Goal: Information Seeking & Learning: Learn about a topic

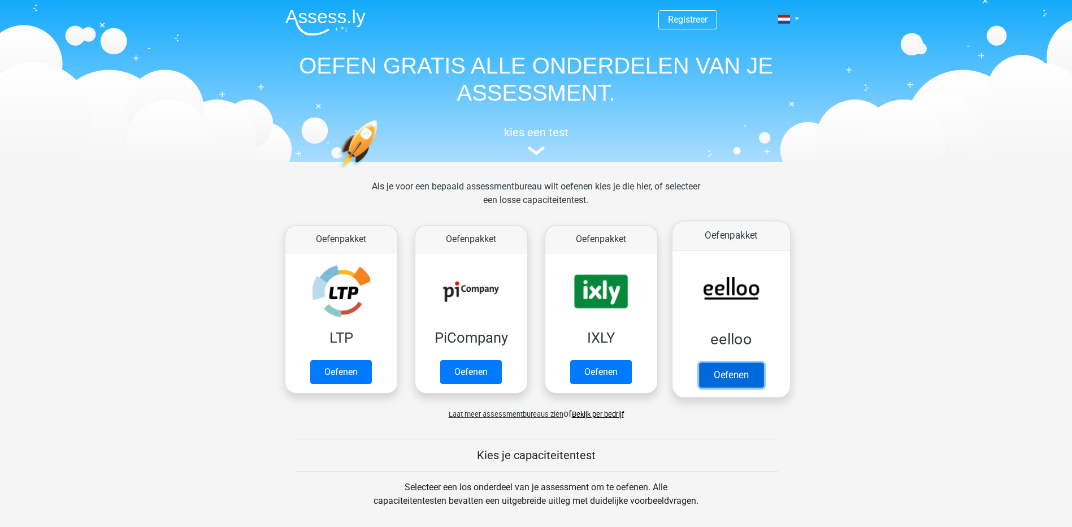
click at [731, 374] on link "Oefenen" at bounding box center [731, 374] width 64 height 25
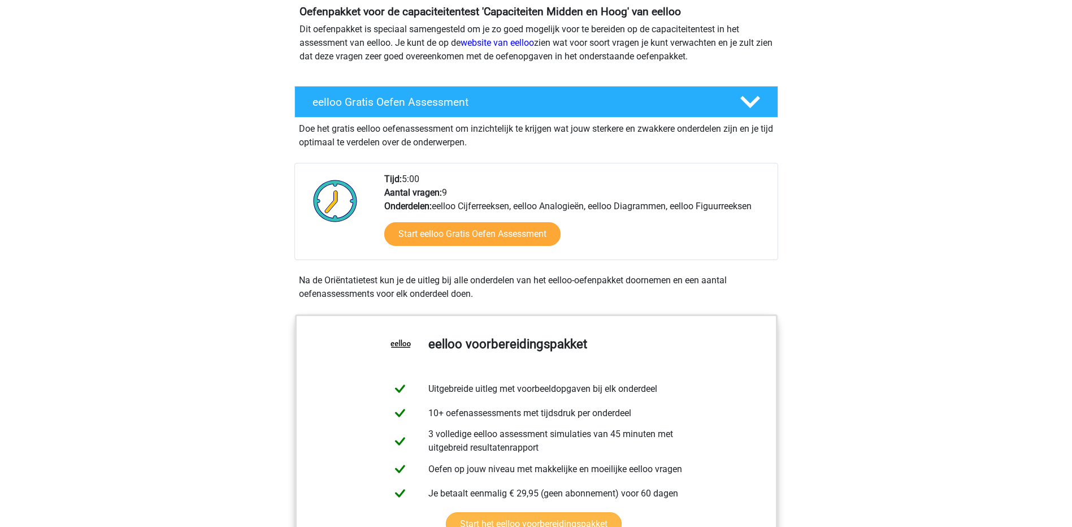
scroll to position [57, 0]
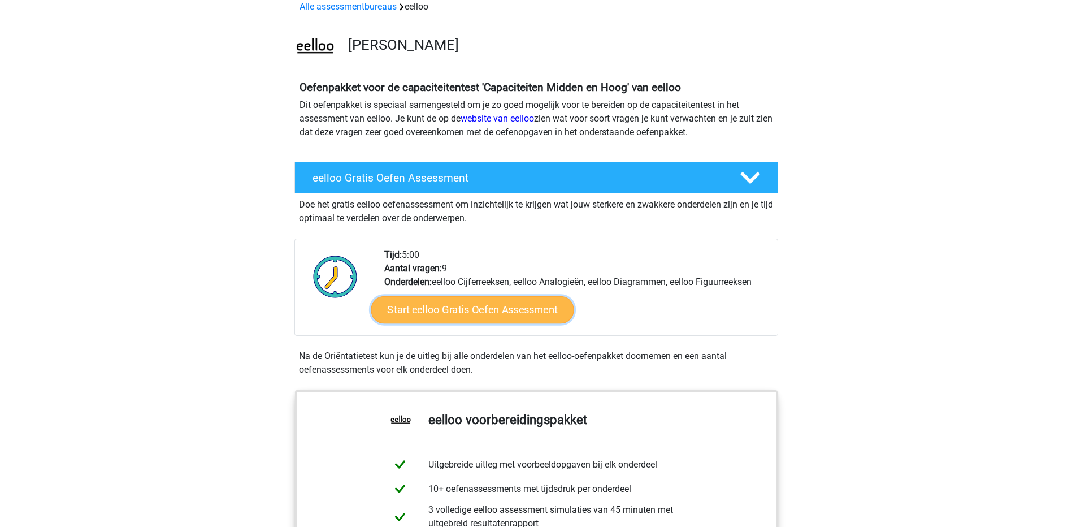
click at [514, 315] on link "Start eelloo Gratis Oefen Assessment" at bounding box center [472, 309] width 203 height 27
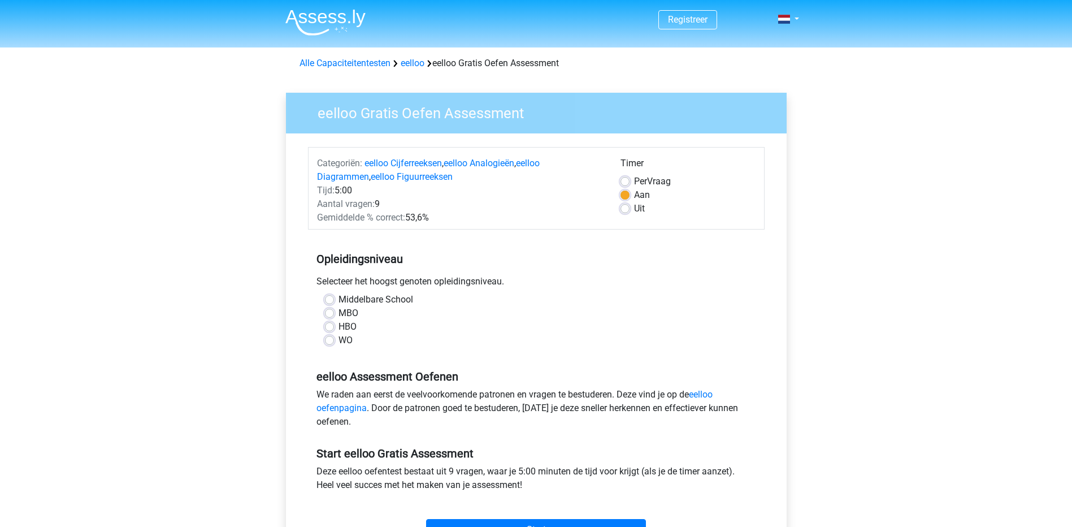
click at [339, 327] on label "HBO" at bounding box center [348, 327] width 18 height 14
click at [332, 327] on input "HBO" at bounding box center [329, 325] width 9 height 11
radio input "true"
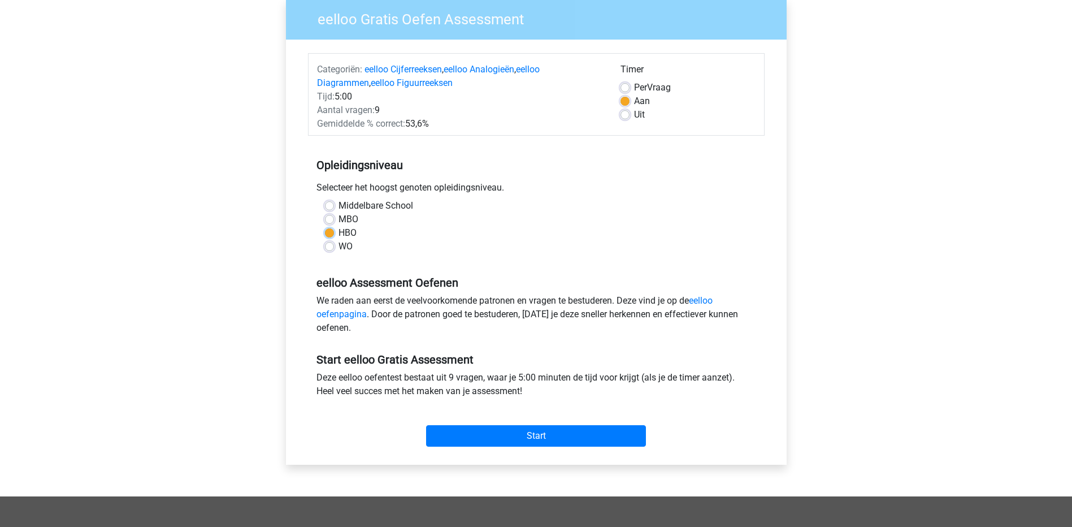
scroll to position [113, 0]
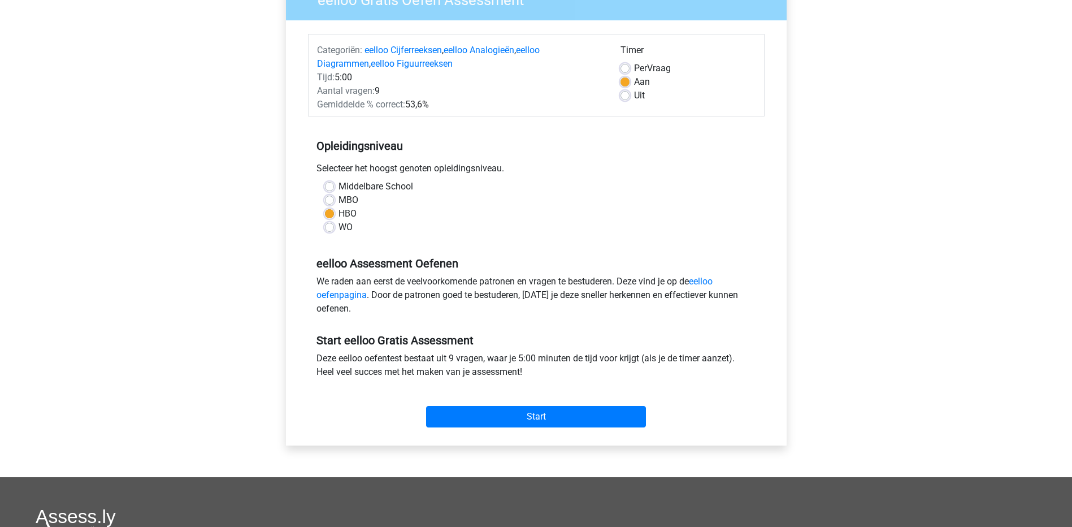
click at [652, 66] on label "Per Vraag" at bounding box center [652, 69] width 37 height 14
click at [630, 66] on input "Per Vraag" at bounding box center [625, 67] width 9 height 11
radio input "true"
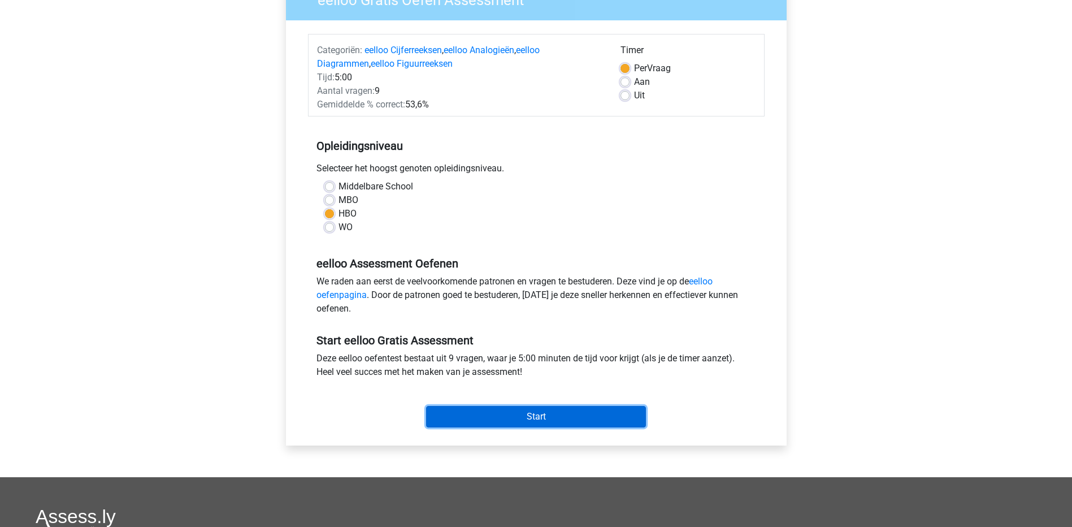
click at [526, 416] on input "Start" at bounding box center [536, 416] width 220 height 21
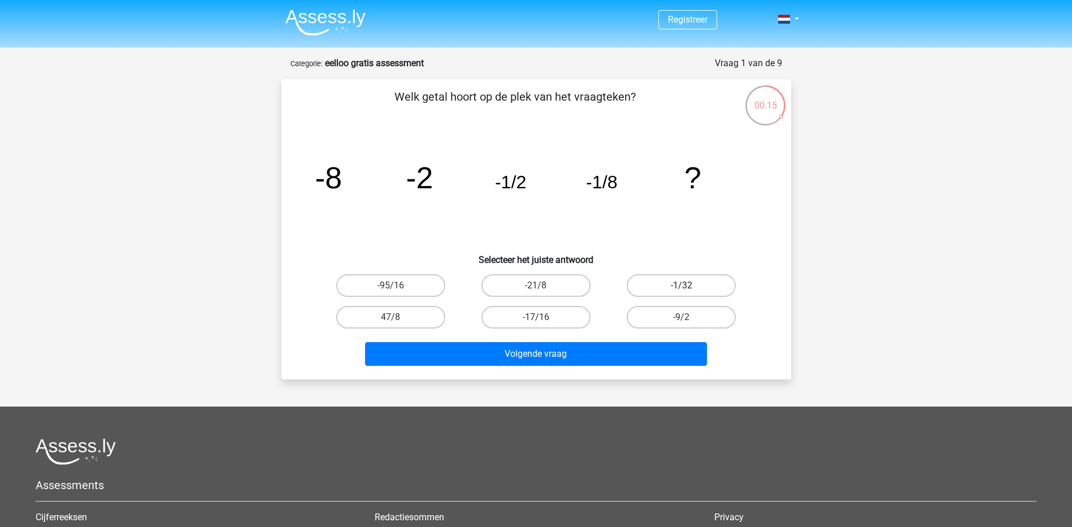
click at [667, 289] on label "-1/32" at bounding box center [681, 285] width 109 height 23
click at [682, 289] on input "-1/32" at bounding box center [685, 288] width 7 height 7
radio input "true"
click at [671, 337] on div "Volgende vraag" at bounding box center [537, 351] width 474 height 37
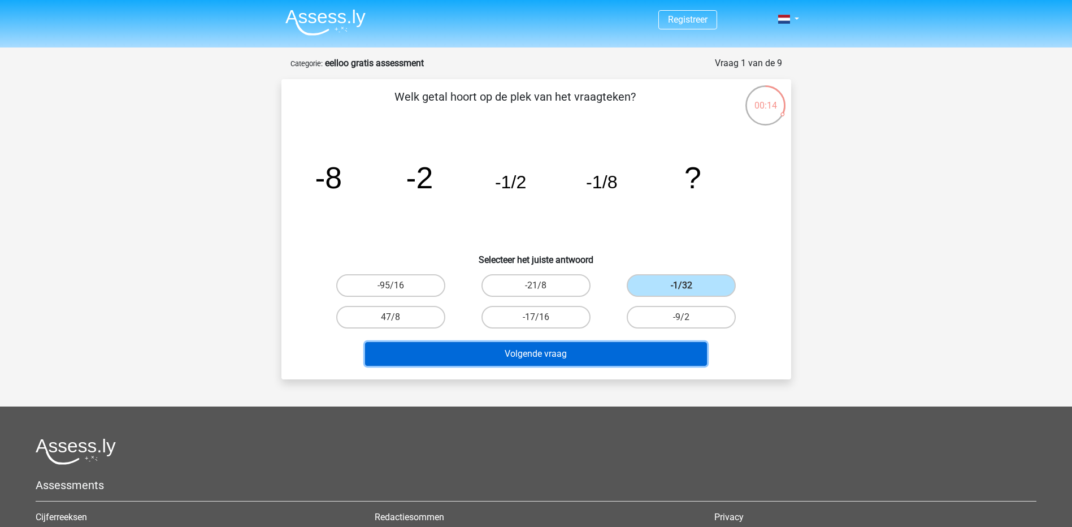
click at [571, 365] on button "Volgende vraag" at bounding box center [536, 354] width 342 height 24
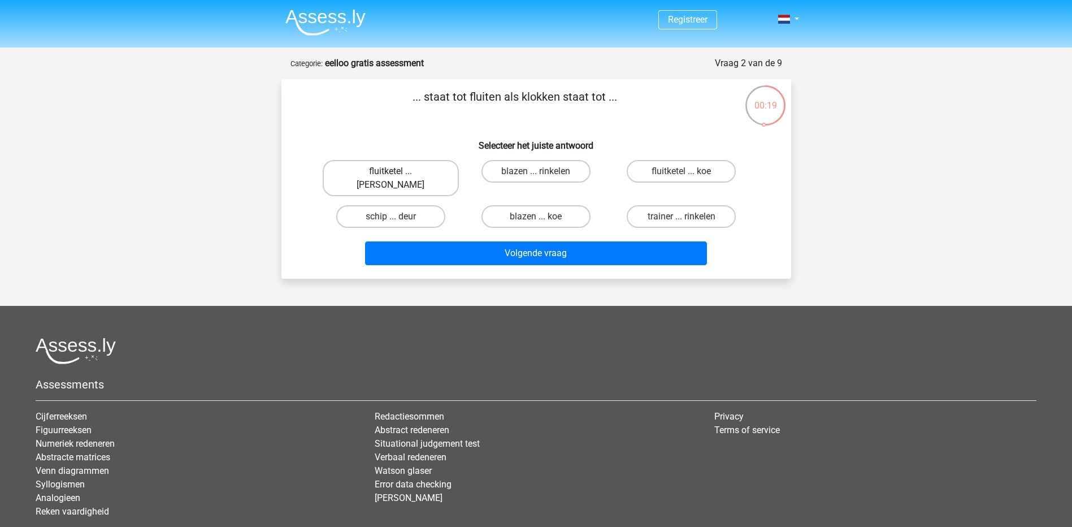
click at [400, 172] on label "fluitketel ... luiden" at bounding box center [391, 178] width 136 height 36
click at [398, 172] on input "fluitketel ... luiden" at bounding box center [394, 174] width 7 height 7
radio input "true"
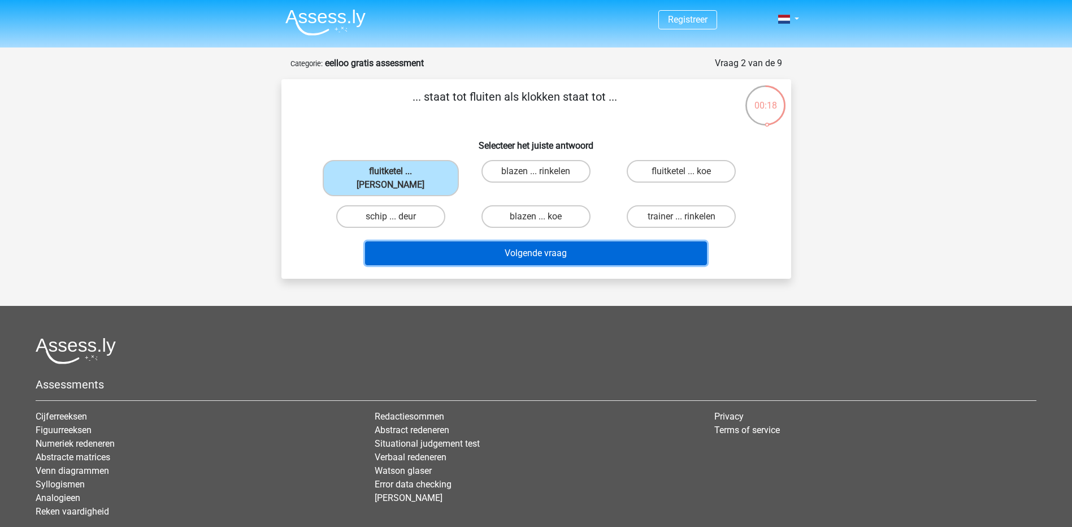
click at [554, 241] on button "Volgende vraag" at bounding box center [536, 253] width 342 height 24
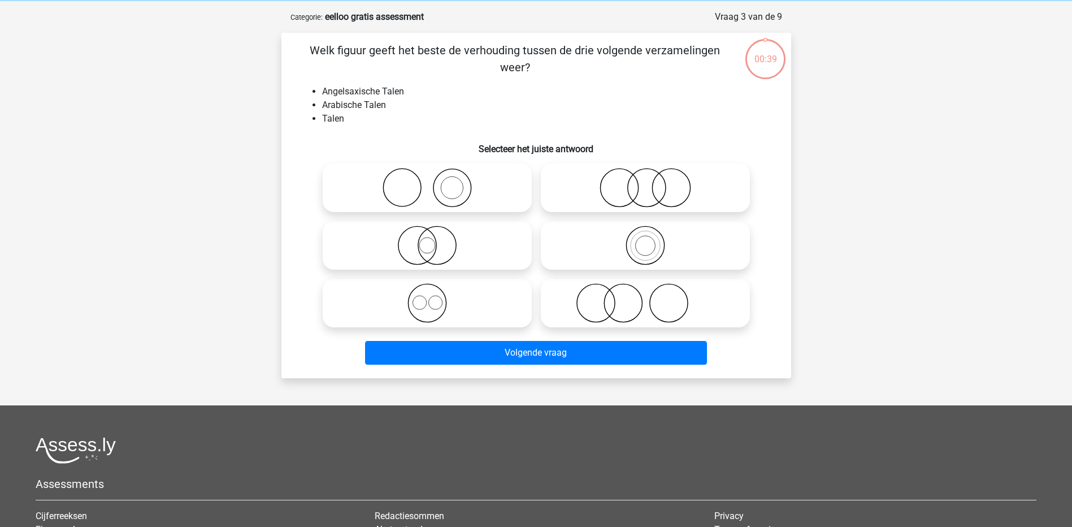
scroll to position [57, 0]
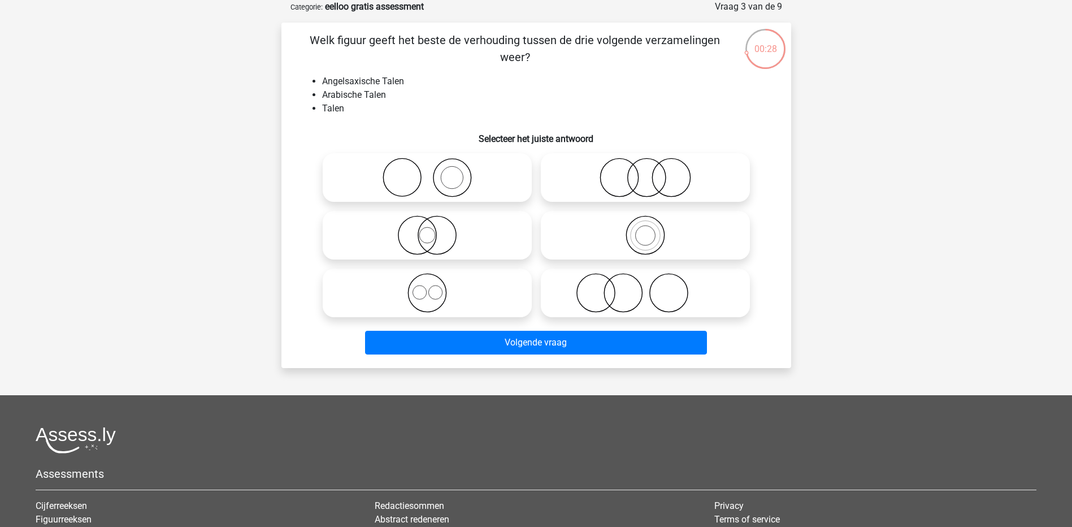
click at [652, 183] on icon at bounding box center [645, 178] width 200 height 40
click at [652, 172] on input "radio" at bounding box center [648, 167] width 7 height 7
radio input "true"
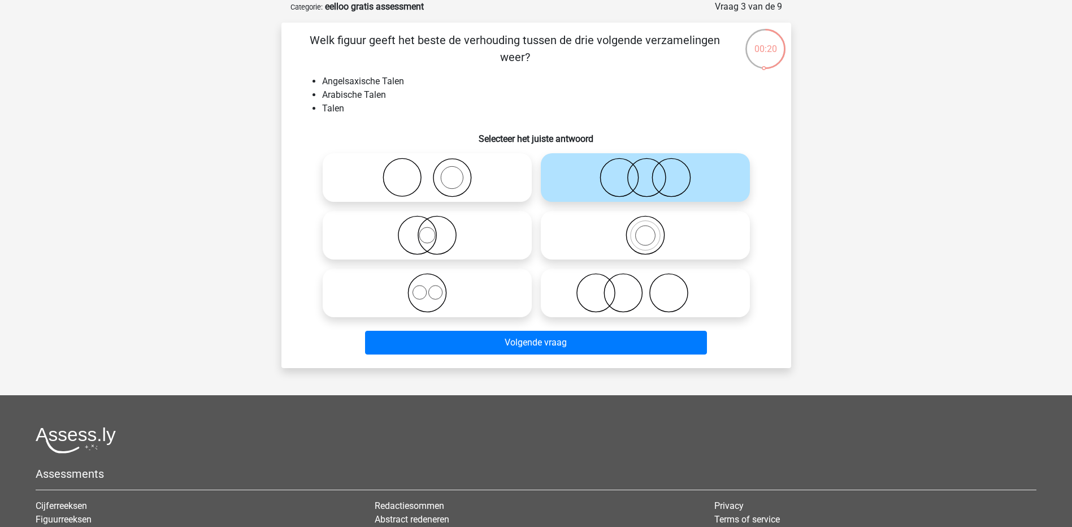
click at [409, 240] on icon at bounding box center [427, 235] width 200 height 40
click at [427, 229] on input "radio" at bounding box center [430, 225] width 7 height 7
radio input "true"
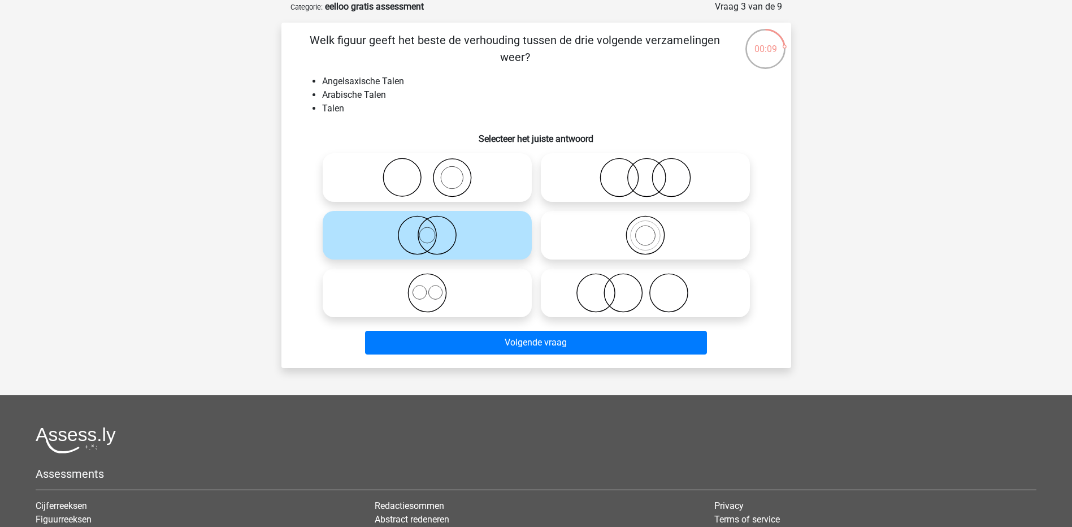
click at [426, 302] on icon at bounding box center [427, 293] width 200 height 40
click at [427, 287] on input "radio" at bounding box center [430, 283] width 7 height 7
radio input "true"
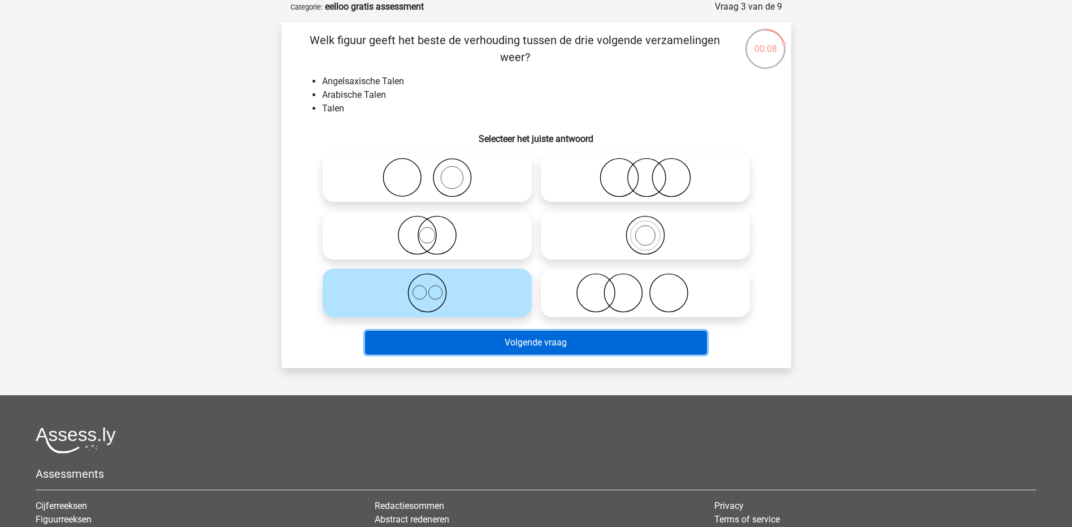
click at [544, 343] on button "Volgende vraag" at bounding box center [536, 343] width 342 height 24
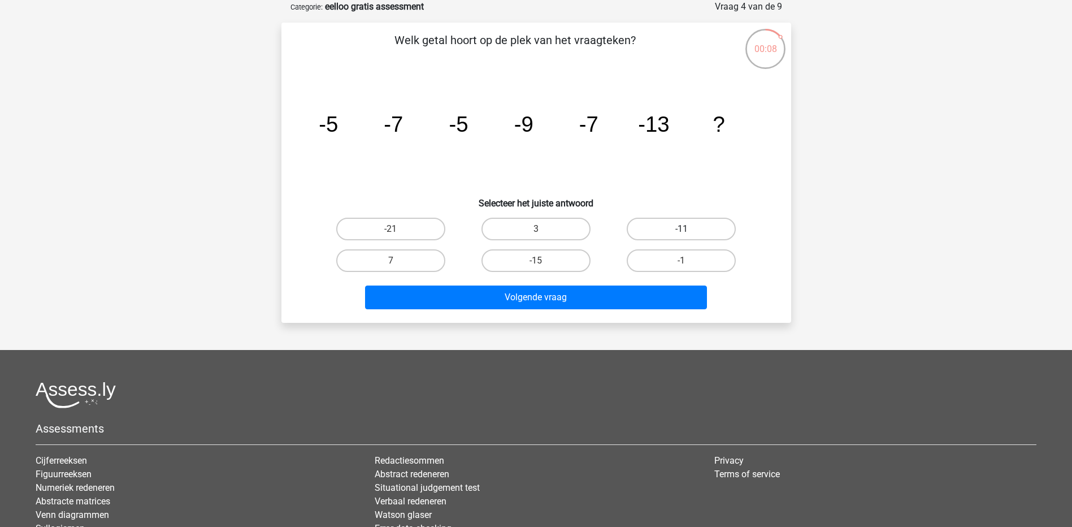
click at [696, 223] on label "-11" at bounding box center [681, 229] width 109 height 23
click at [689, 229] on input "-11" at bounding box center [685, 232] width 7 height 7
radio input "true"
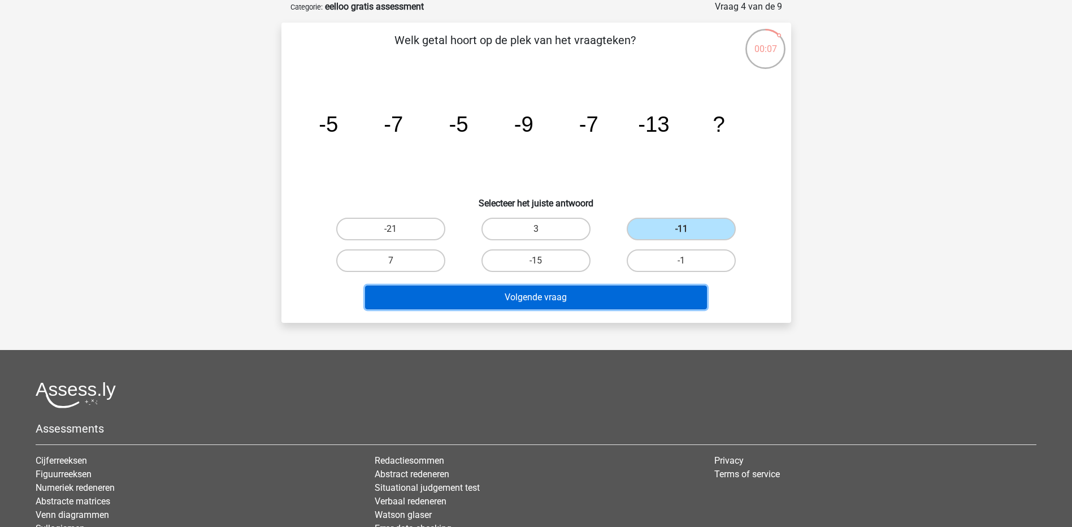
click at [616, 297] on button "Volgende vraag" at bounding box center [536, 297] width 342 height 24
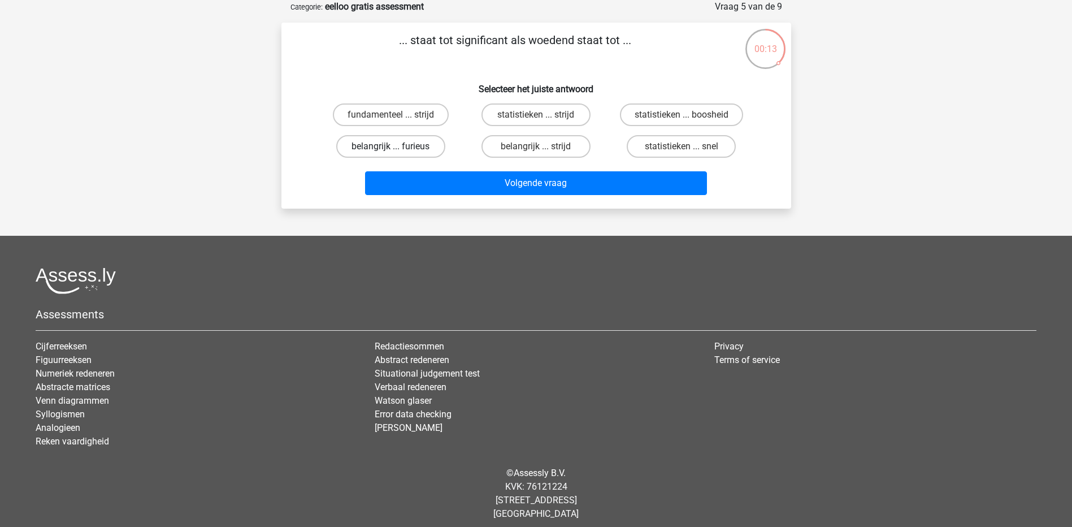
click at [382, 146] on label "belangrijk ... furieus" at bounding box center [390, 146] width 109 height 23
click at [391, 146] on input "belangrijk ... furieus" at bounding box center [394, 149] width 7 height 7
radio input "true"
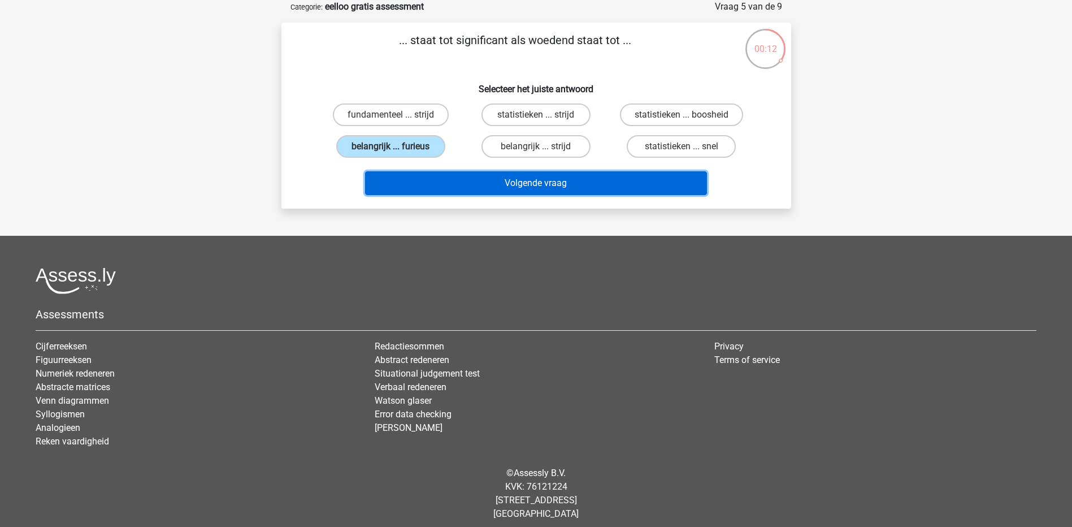
click at [608, 187] on button "Volgende vraag" at bounding box center [536, 183] width 342 height 24
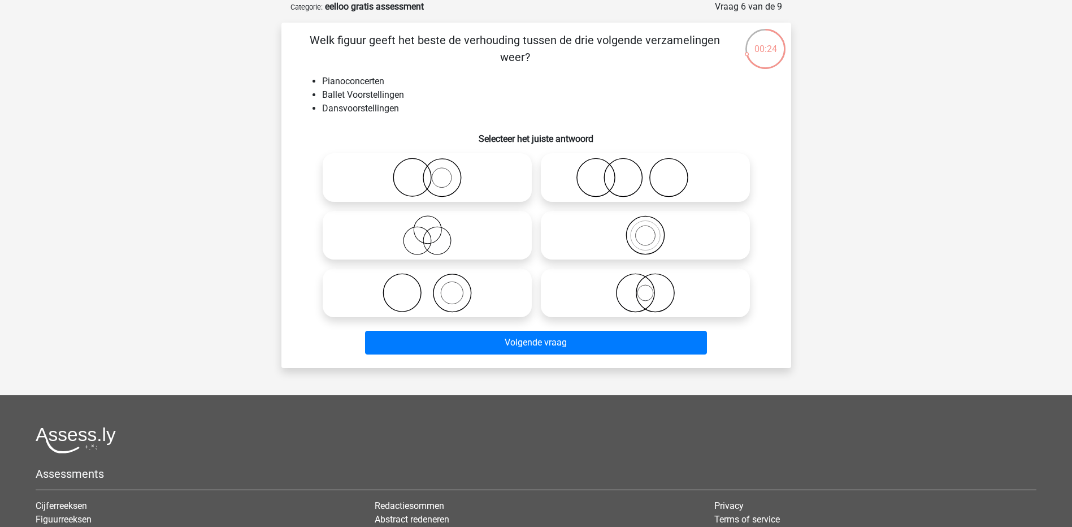
click at [441, 289] on icon at bounding box center [427, 293] width 200 height 40
click at [435, 287] on input "radio" at bounding box center [430, 283] width 7 height 7
radio input "true"
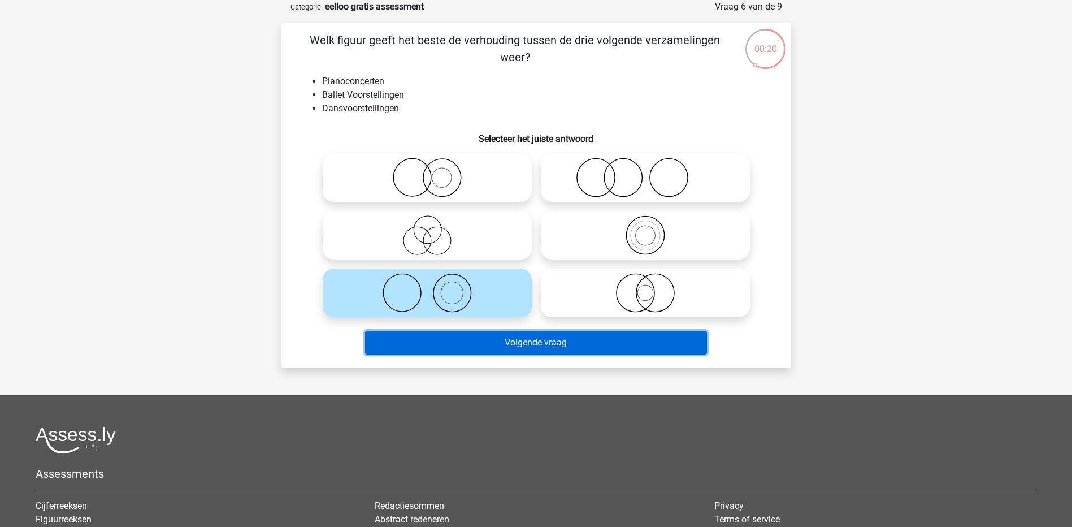
click at [564, 348] on button "Volgende vraag" at bounding box center [536, 343] width 342 height 24
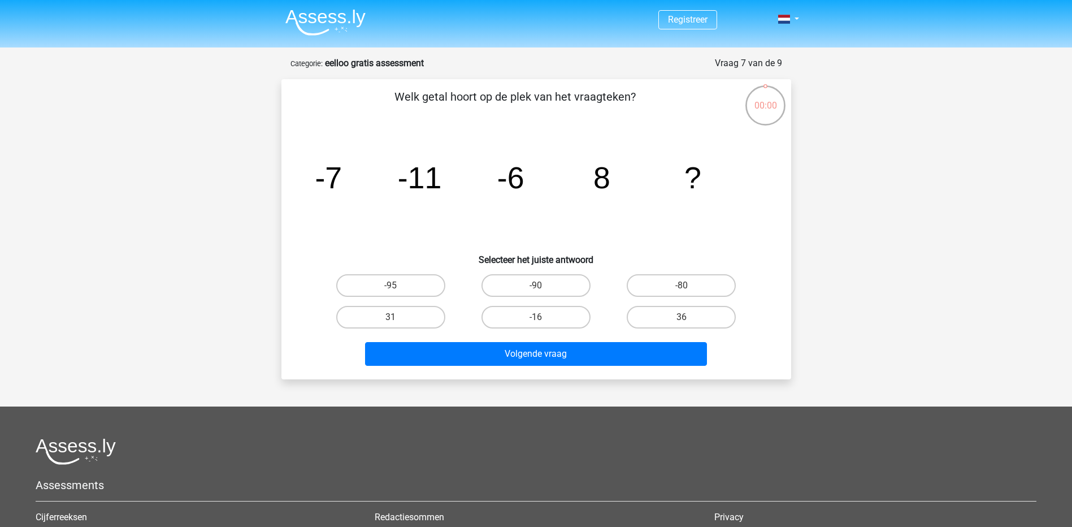
scroll to position [57, 0]
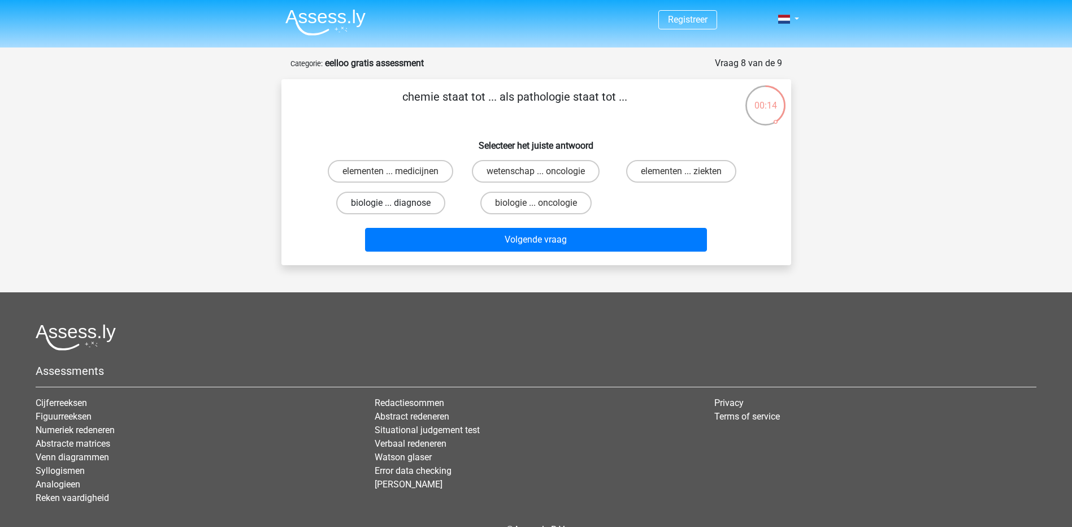
click at [418, 207] on label "biologie ... diagnose" at bounding box center [390, 203] width 109 height 23
click at [398, 207] on input "biologie ... diagnose" at bounding box center [394, 206] width 7 height 7
radio input "true"
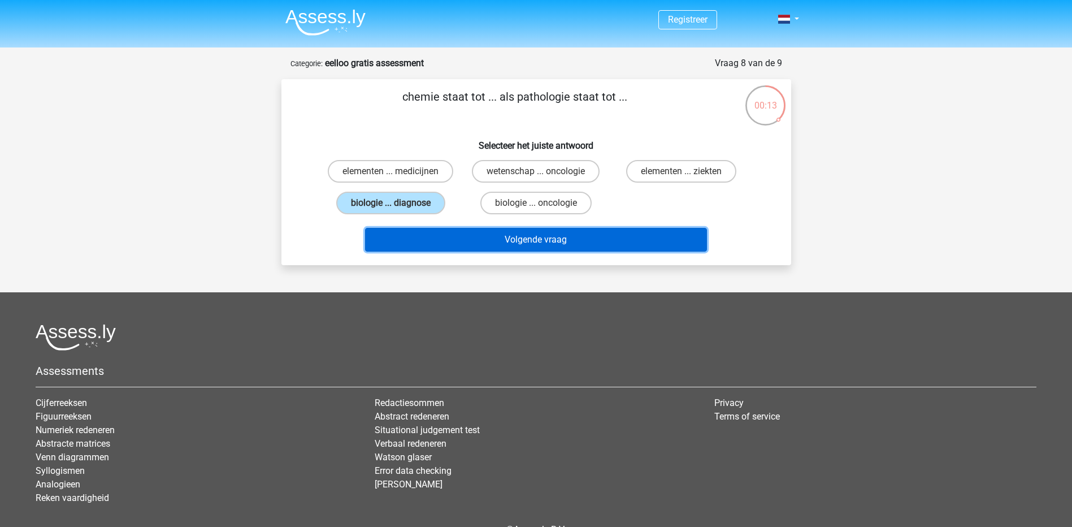
click at [496, 232] on button "Volgende vraag" at bounding box center [536, 240] width 342 height 24
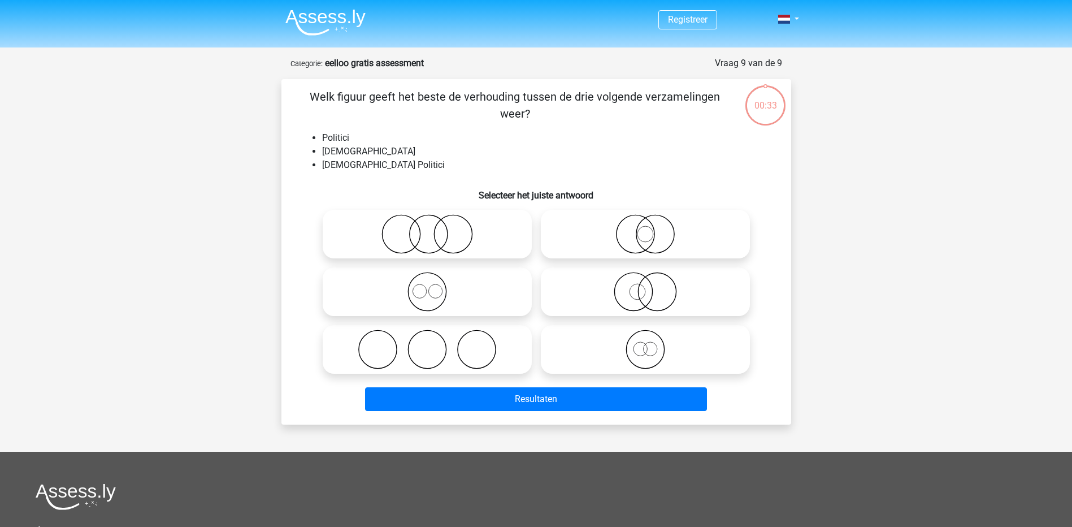
scroll to position [57, 0]
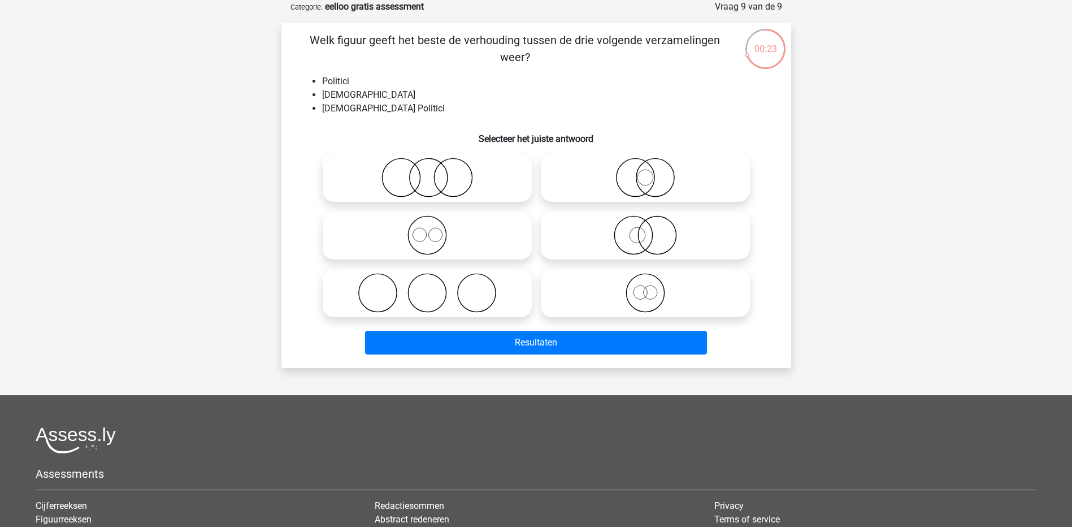
click at [441, 293] on icon at bounding box center [427, 293] width 200 height 40
click at [435, 287] on input "radio" at bounding box center [430, 283] width 7 height 7
radio input "true"
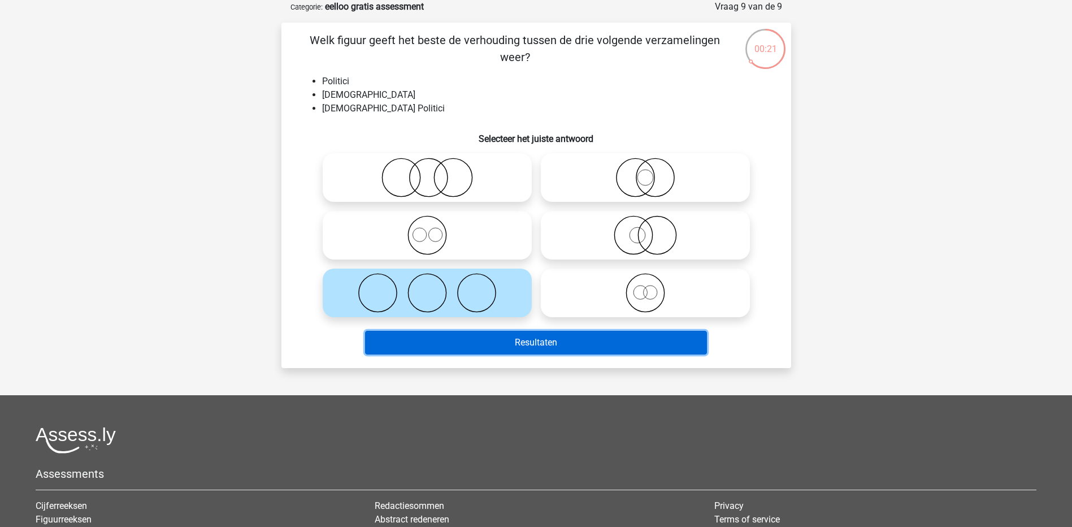
click at [515, 348] on button "Resultaten" at bounding box center [536, 343] width 342 height 24
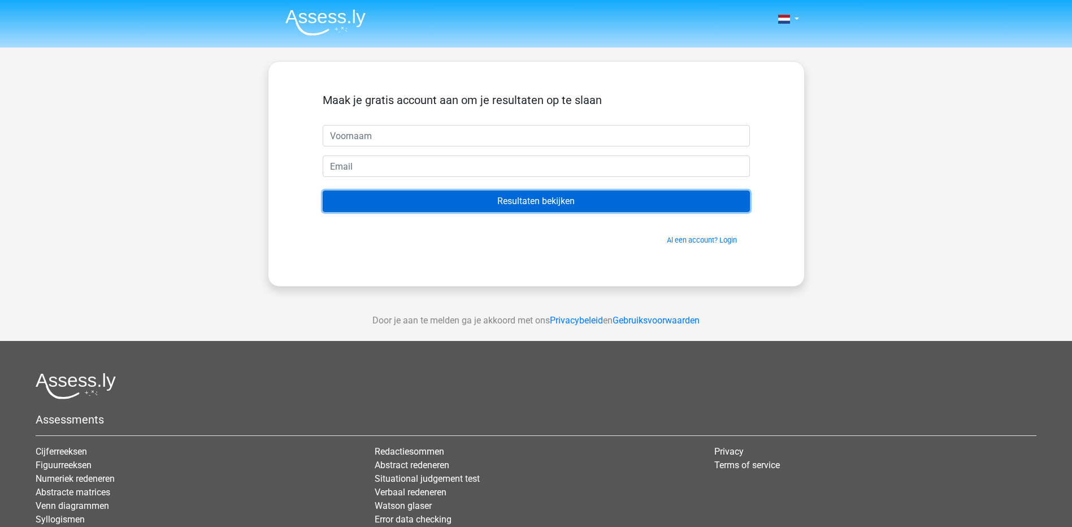
click at [546, 206] on input "Resultaten bekijken" at bounding box center [536, 200] width 427 height 21
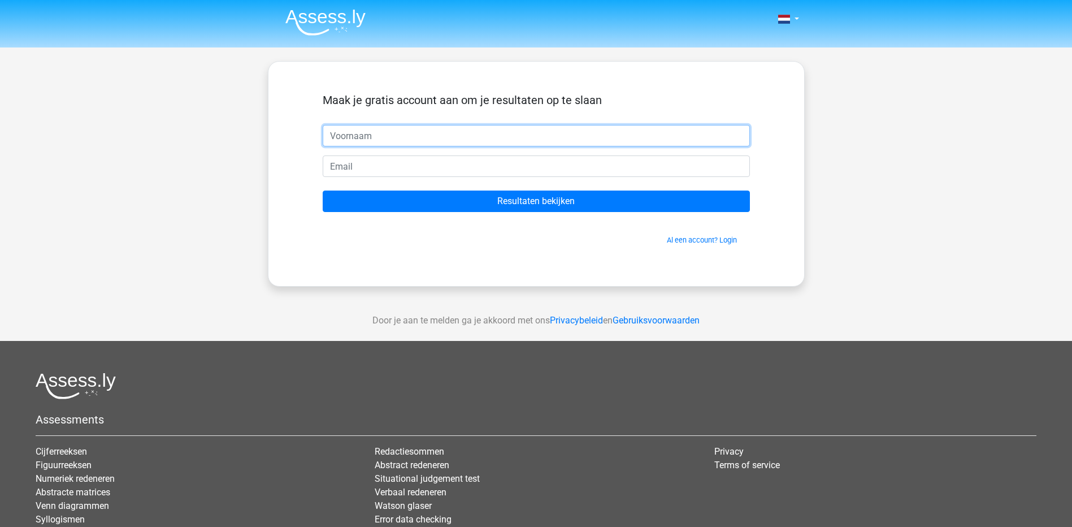
click at [437, 141] on input "text" at bounding box center [536, 135] width 427 height 21
type input "Veerle"
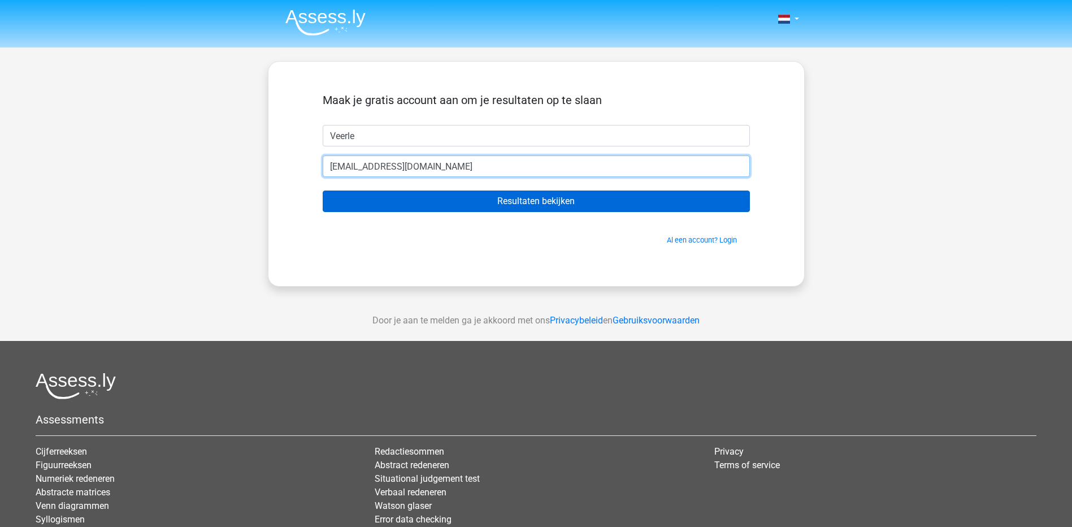
type input "[EMAIL_ADDRESS][DOMAIN_NAME]"
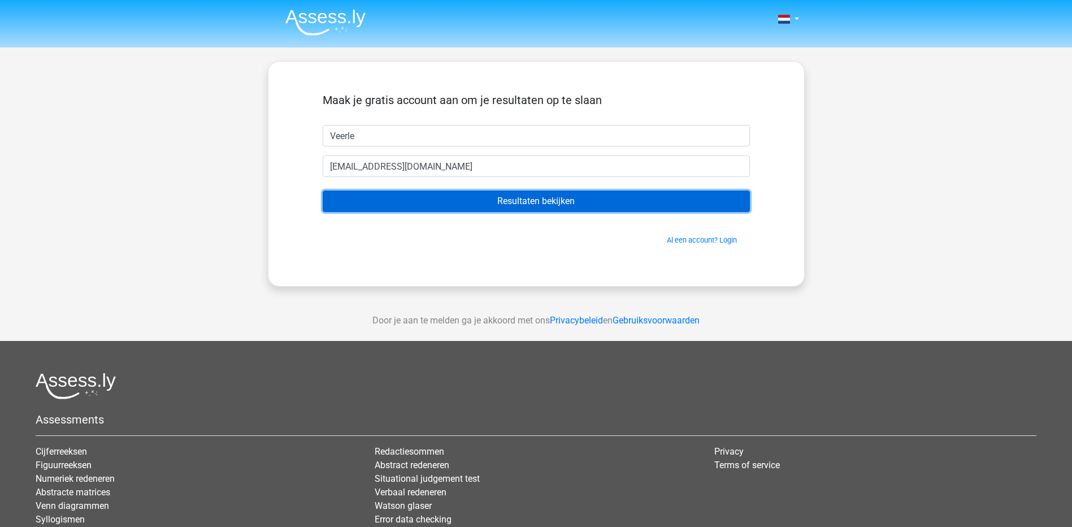
click at [510, 199] on input "Resultaten bekijken" at bounding box center [536, 200] width 427 height 21
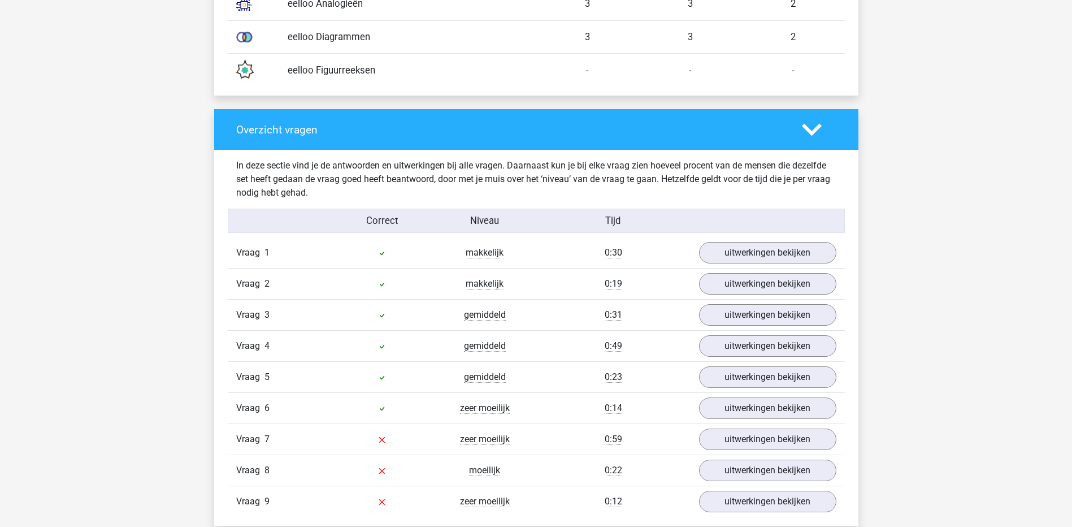
scroll to position [1074, 0]
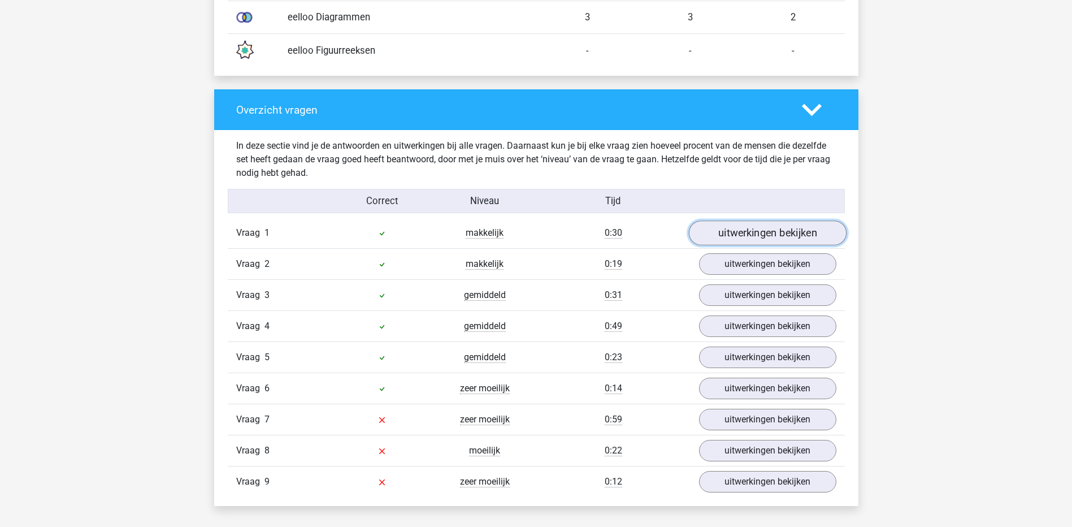
click at [733, 235] on link "uitwerkingen bekijken" at bounding box center [767, 232] width 158 height 25
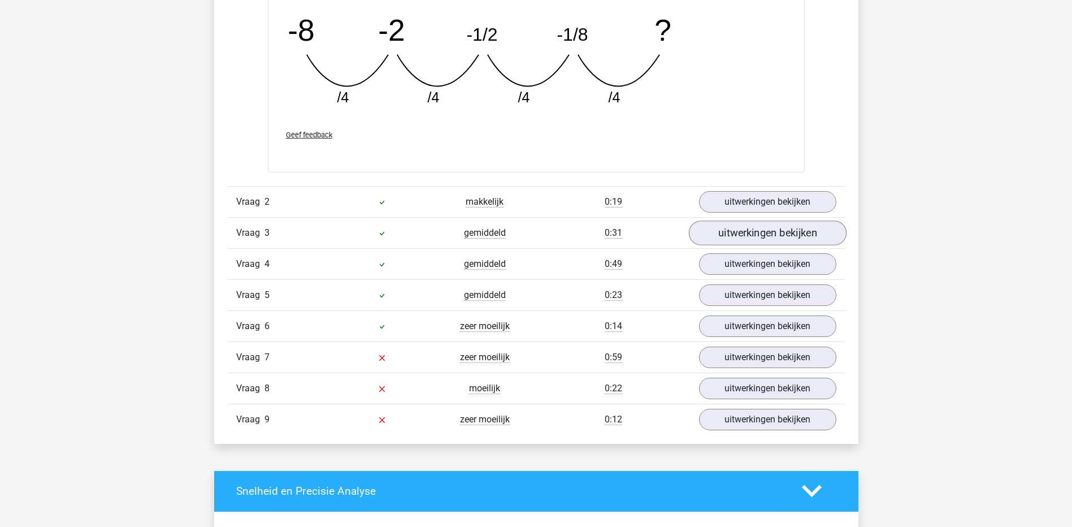
scroll to position [1639, 0]
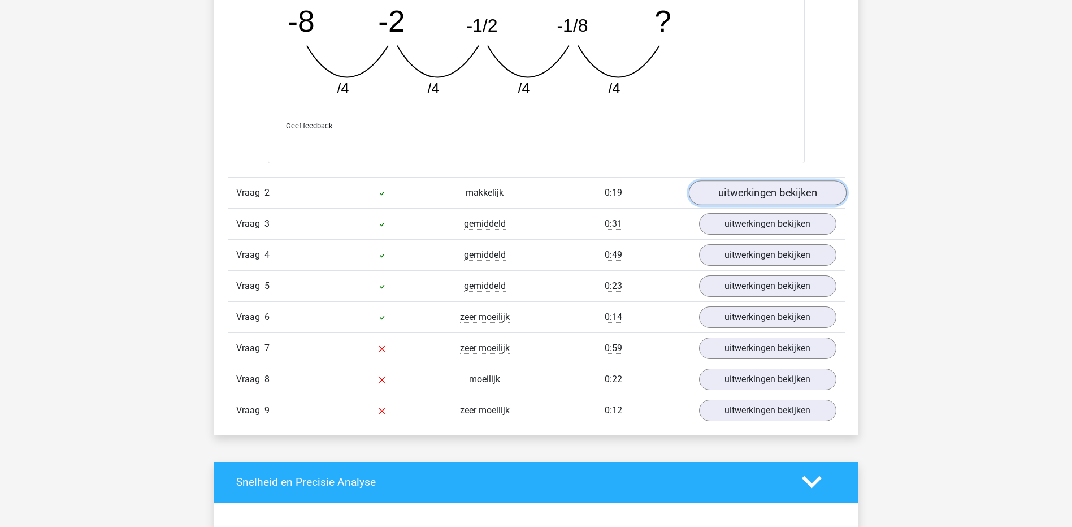
click at [760, 187] on link "uitwerkingen bekijken" at bounding box center [767, 192] width 158 height 25
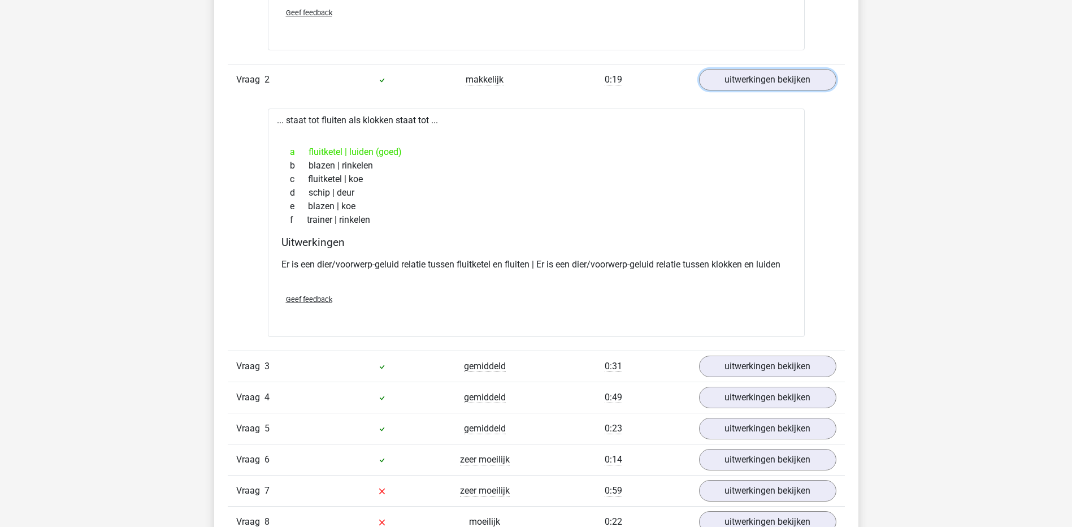
scroll to position [1809, 0]
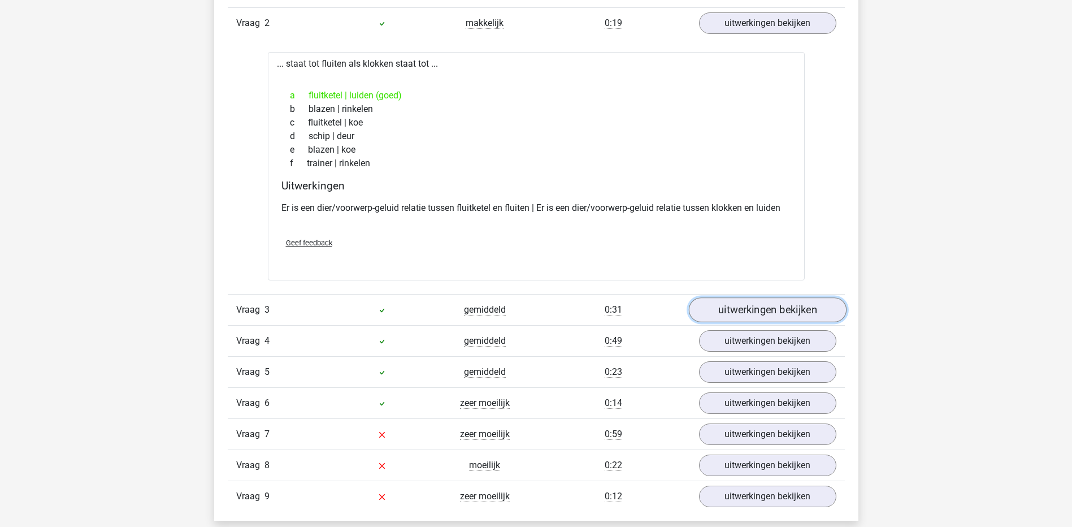
click at [756, 303] on link "uitwerkingen bekijken" at bounding box center [767, 309] width 158 height 25
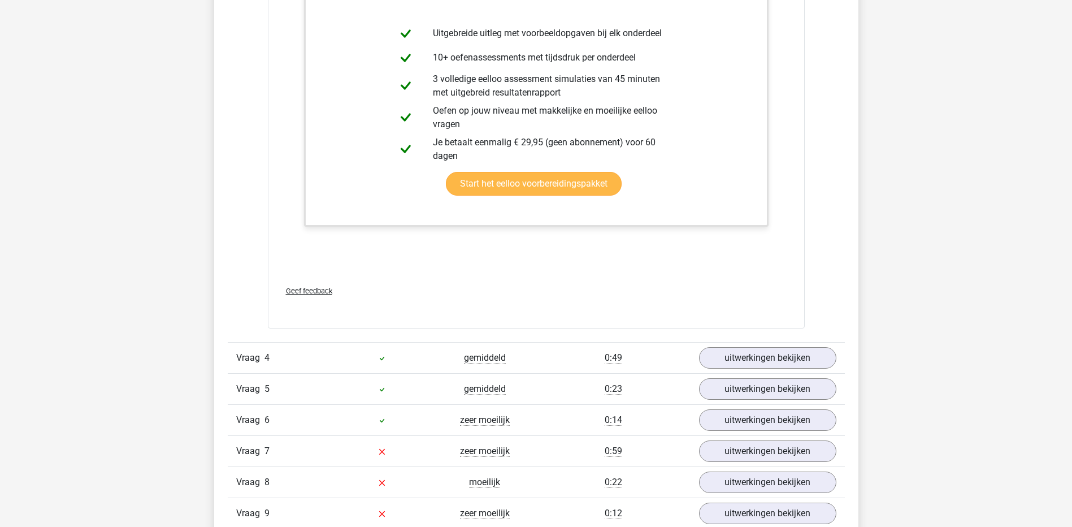
scroll to position [2543, 0]
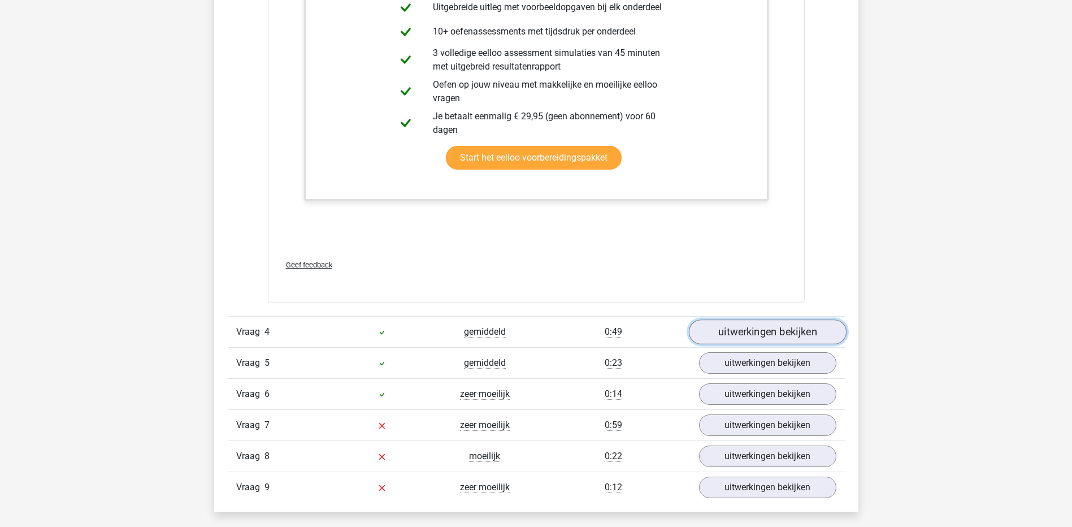
click at [761, 330] on link "uitwerkingen bekijken" at bounding box center [767, 332] width 158 height 25
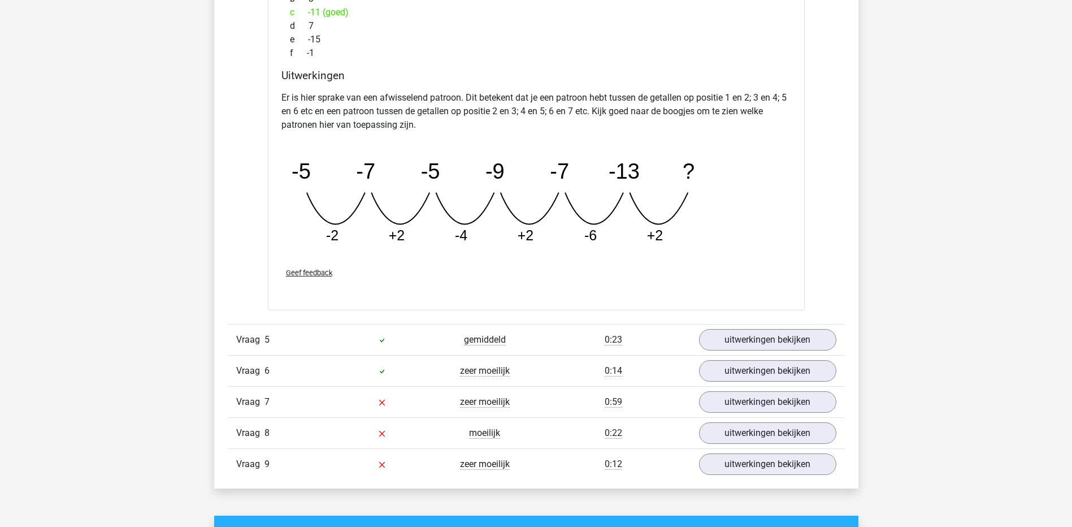
scroll to position [3109, 0]
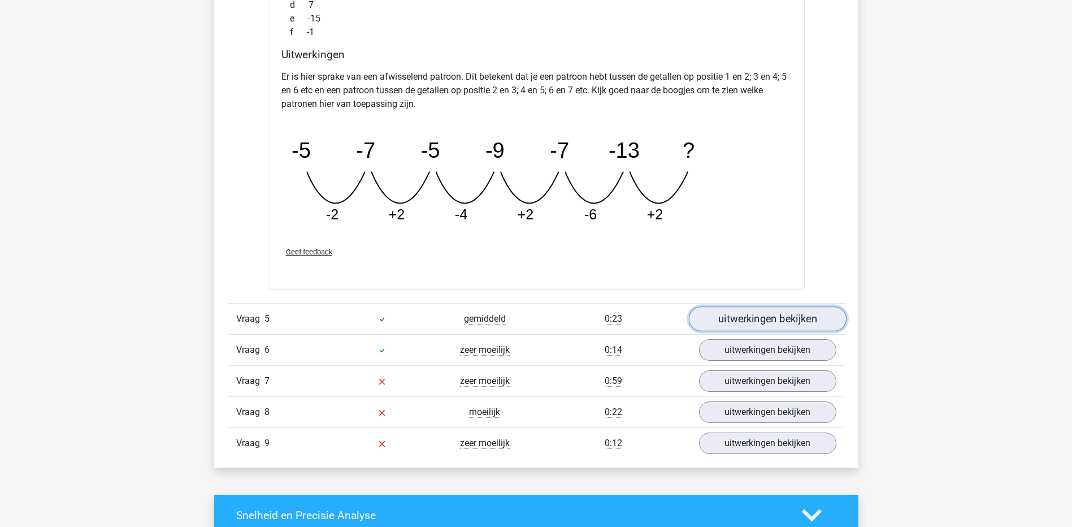
click at [759, 318] on link "uitwerkingen bekijken" at bounding box center [767, 318] width 158 height 25
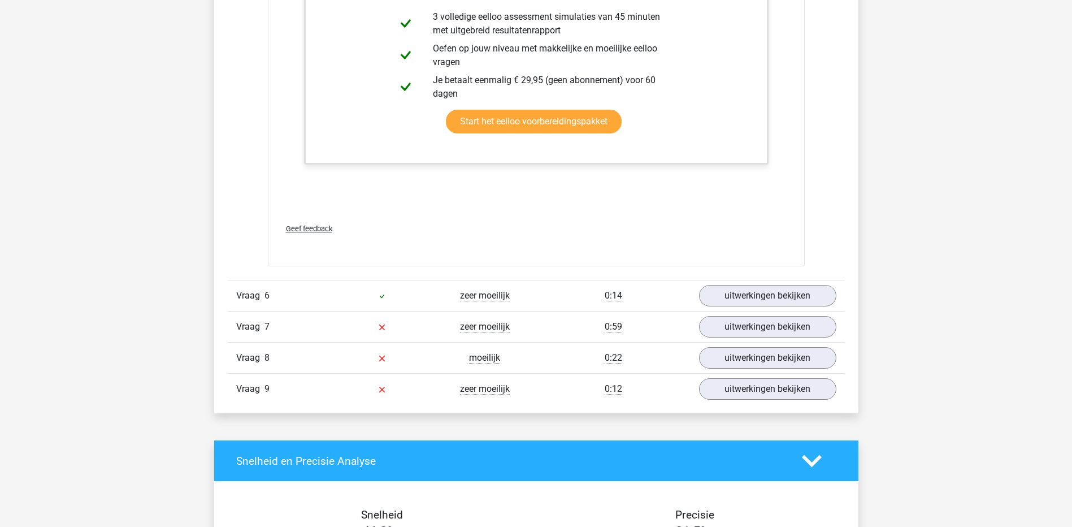
scroll to position [3730, 0]
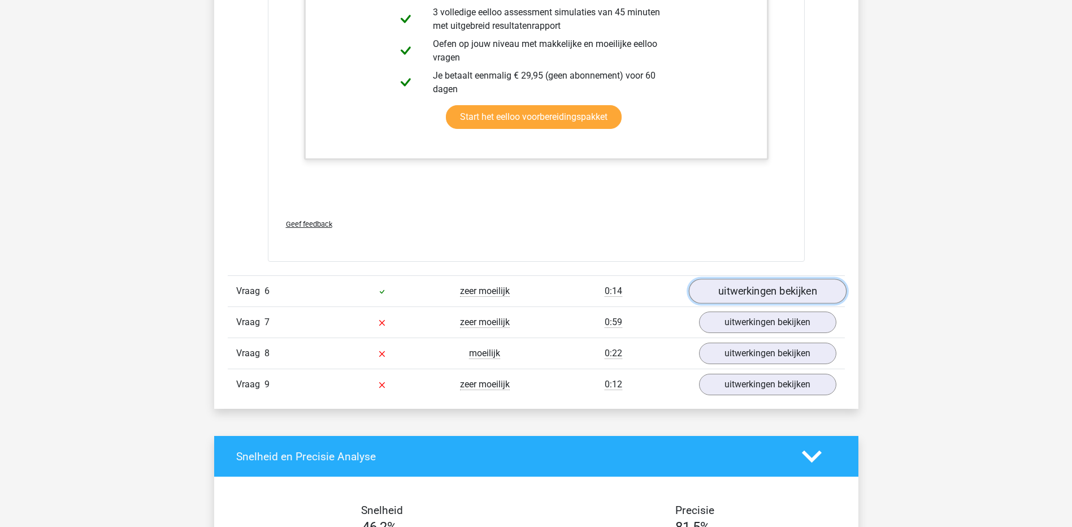
click at [766, 298] on link "uitwerkingen bekijken" at bounding box center [767, 291] width 158 height 25
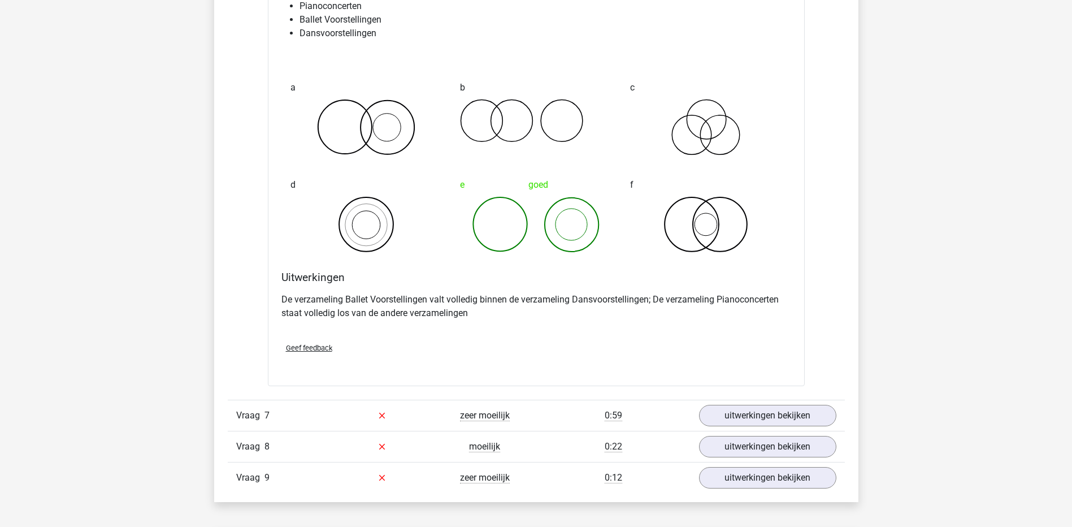
scroll to position [4126, 0]
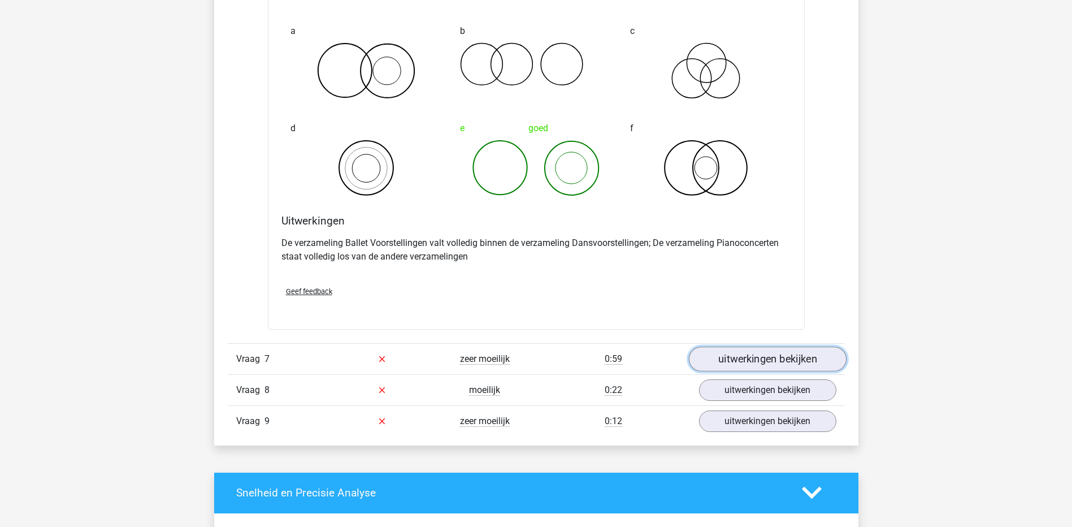
click at [742, 362] on link "uitwerkingen bekijken" at bounding box center [767, 358] width 158 height 25
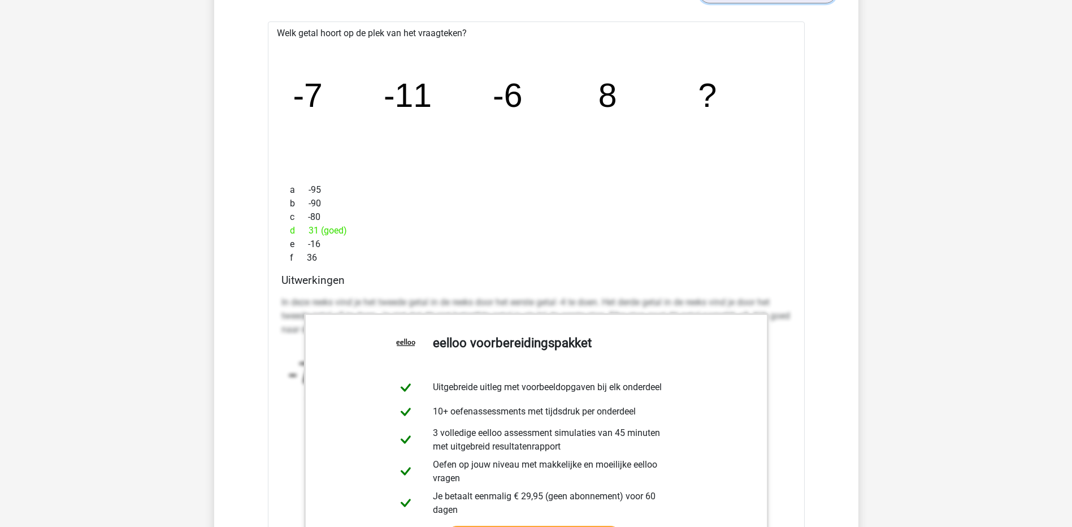
scroll to position [4409, 0]
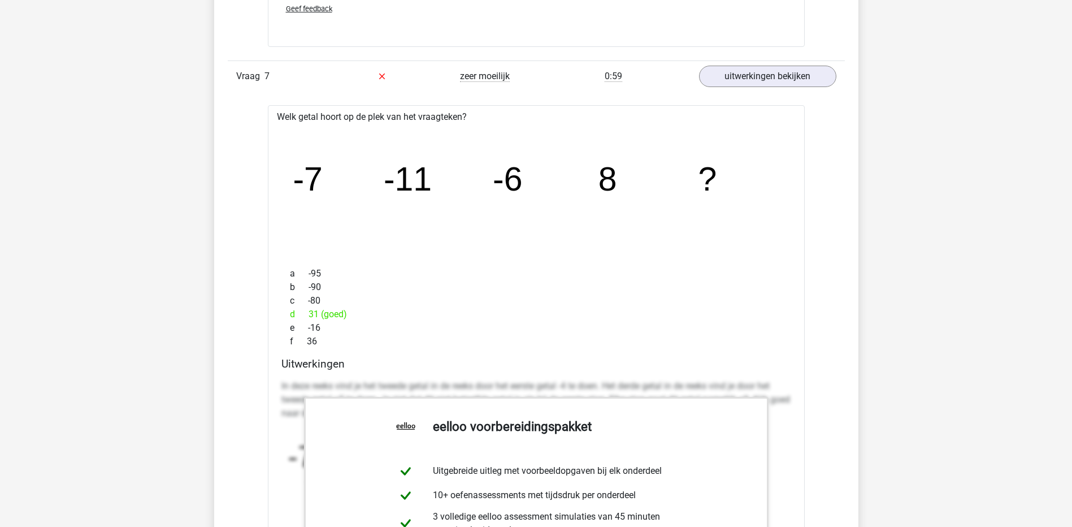
click at [484, 324] on div "e -16" at bounding box center [536, 328] width 510 height 14
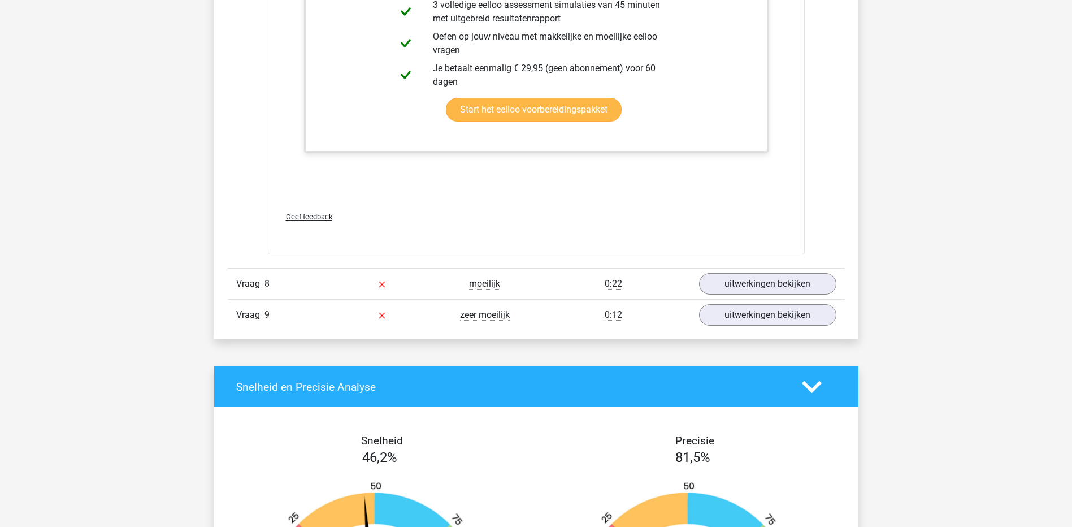
scroll to position [4974, 0]
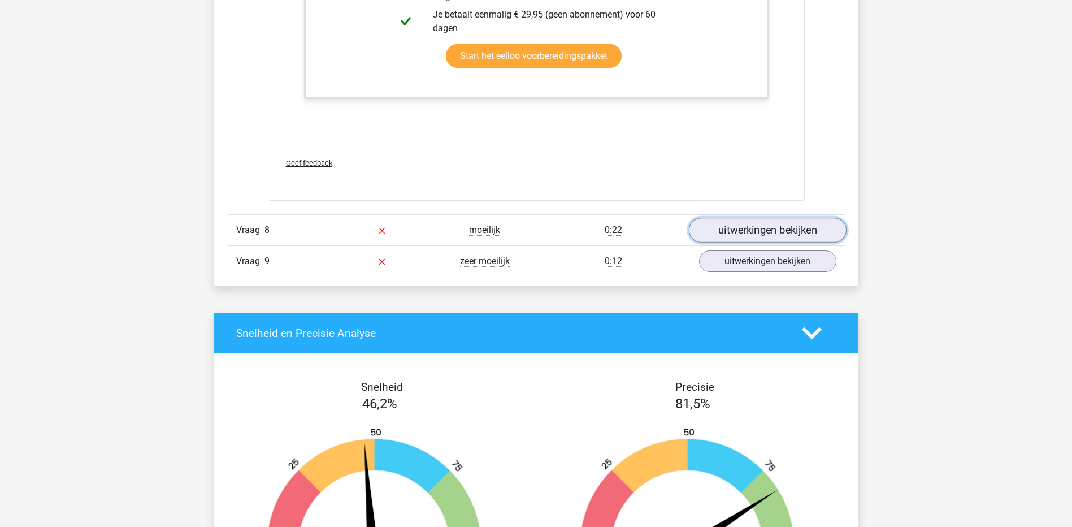
click at [768, 237] on link "uitwerkingen bekijken" at bounding box center [767, 230] width 158 height 25
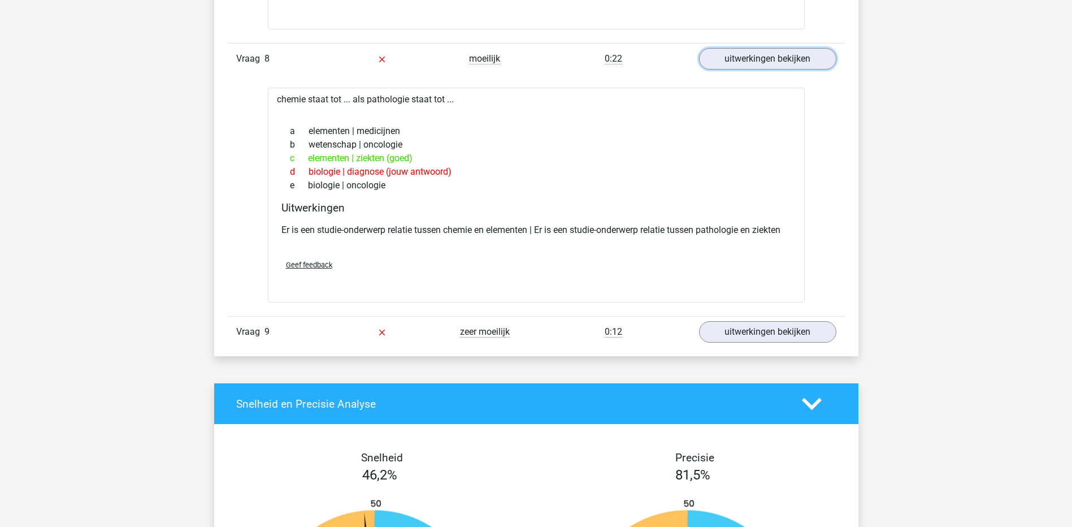
scroll to position [5143, 0]
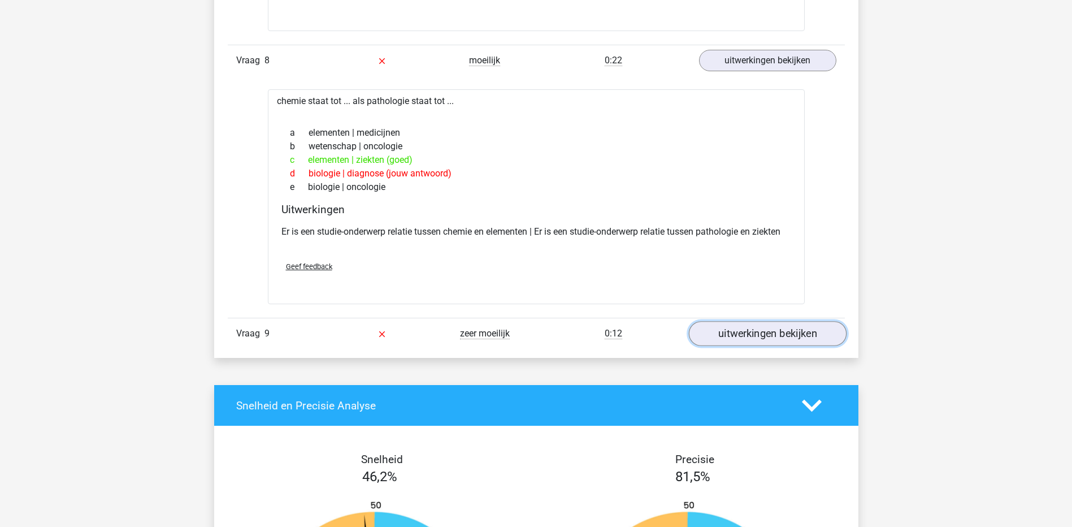
click at [750, 335] on link "uitwerkingen bekijken" at bounding box center [767, 334] width 158 height 25
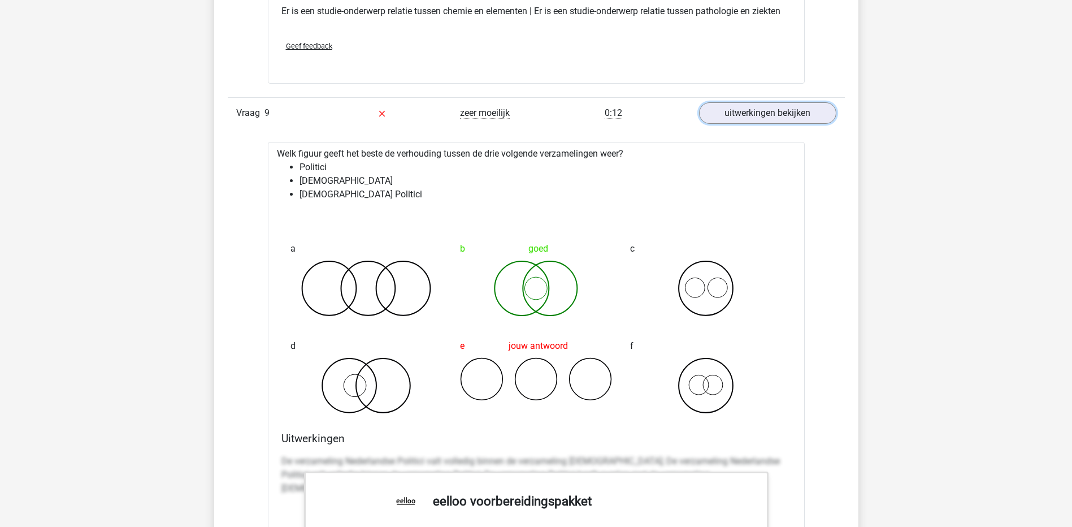
scroll to position [5313, 0]
